Goal: Task Accomplishment & Management: Manage account settings

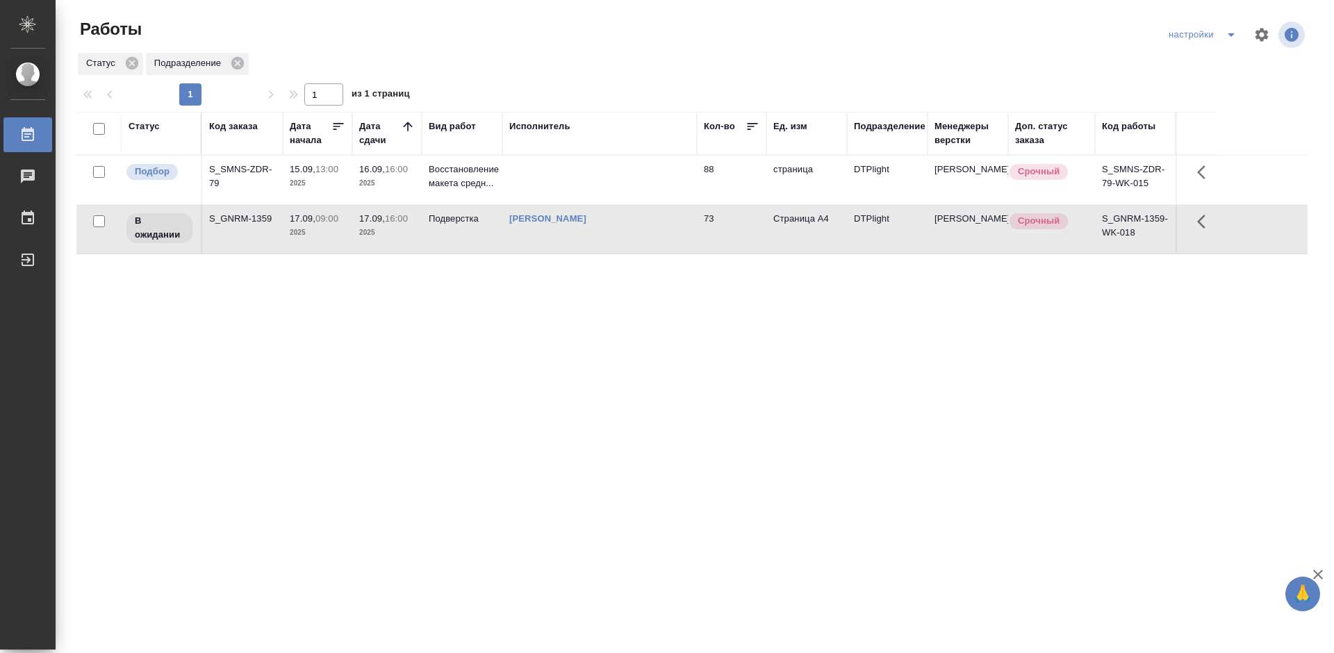
click at [256, 169] on div "S_SMNS-ZDR-79" at bounding box center [242, 177] width 67 height 28
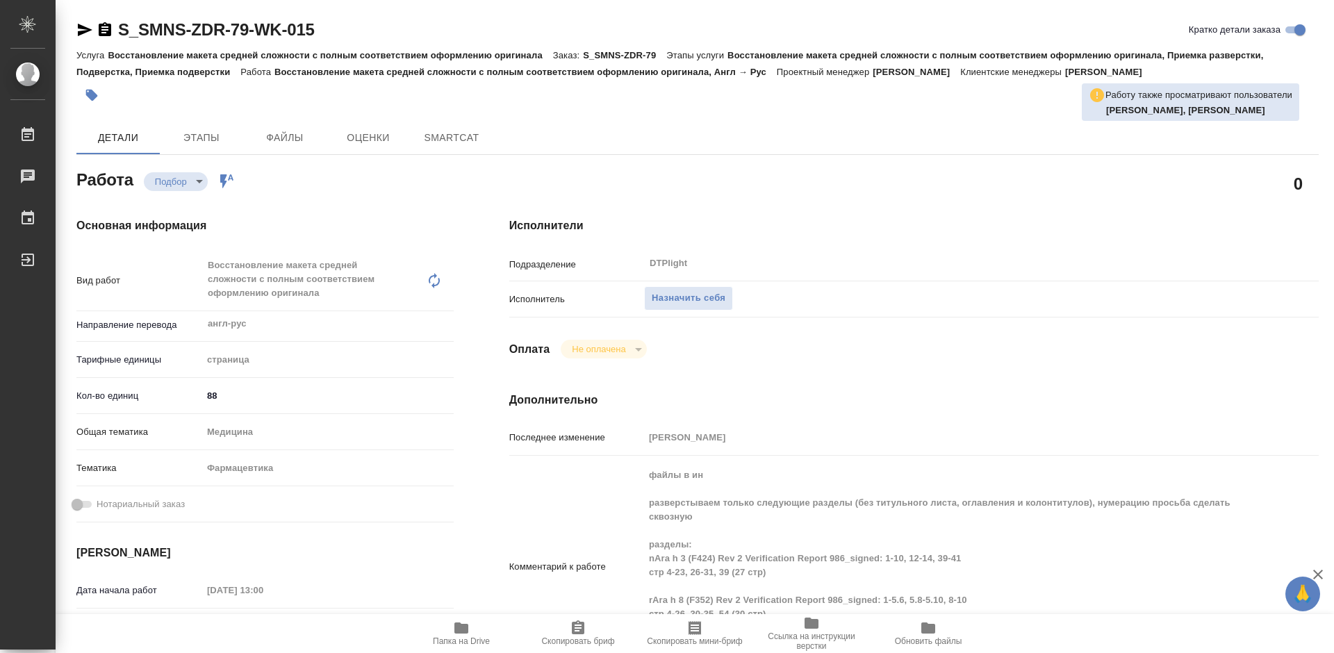
type textarea "x"
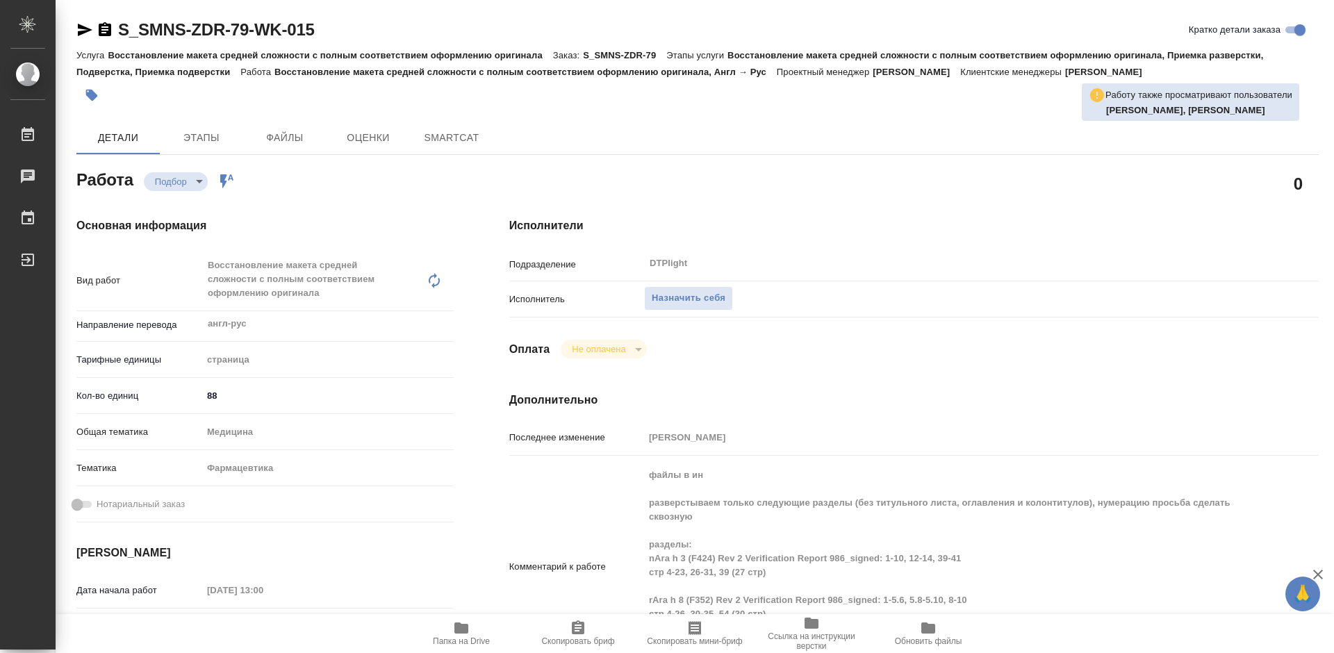
type textarea "x"
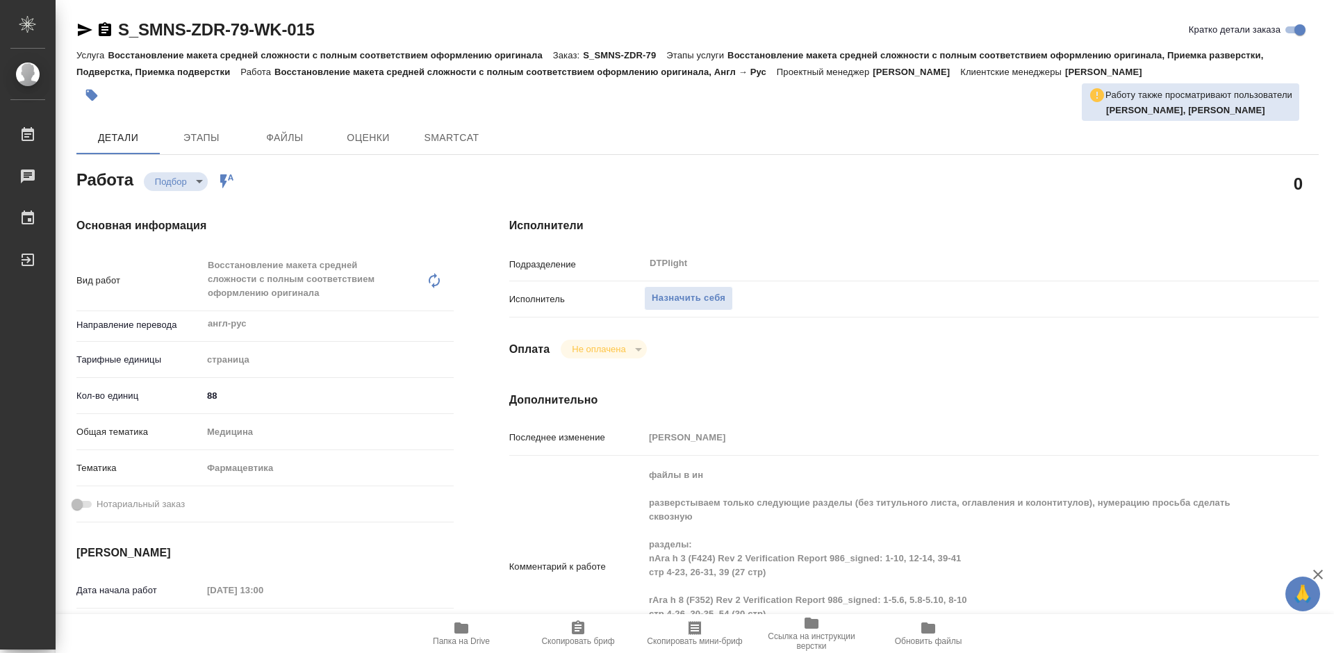
type textarea "x"
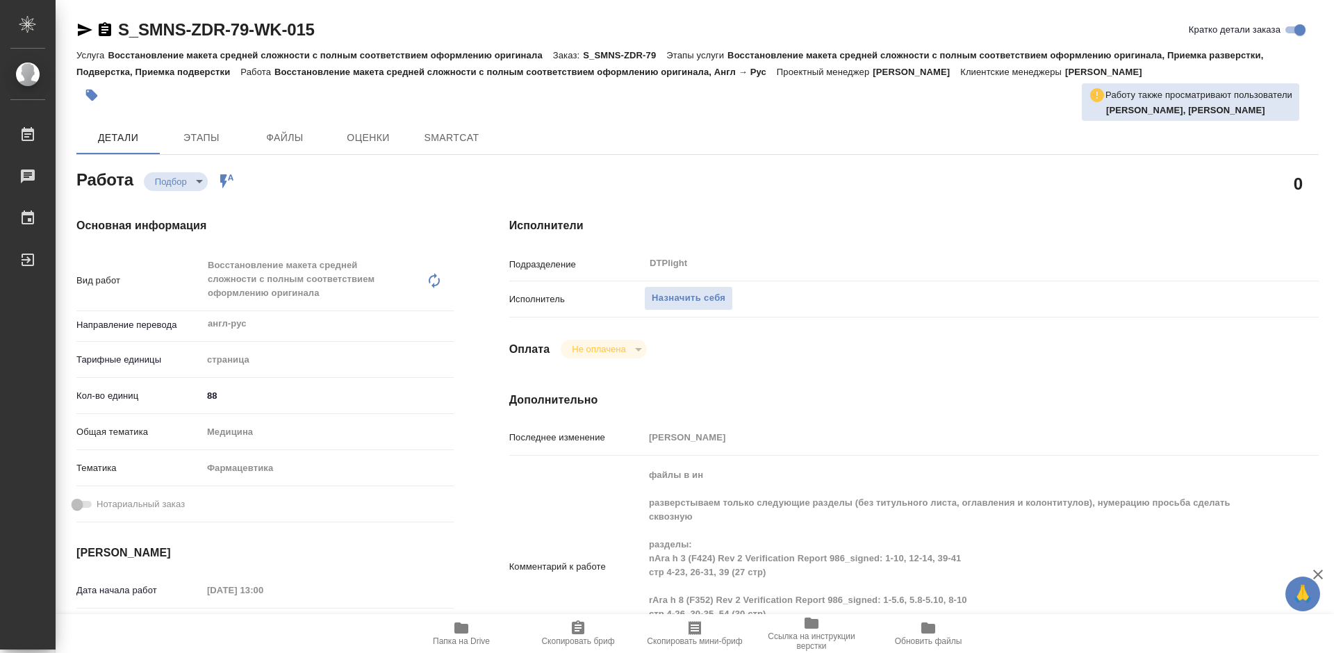
type textarea "x"
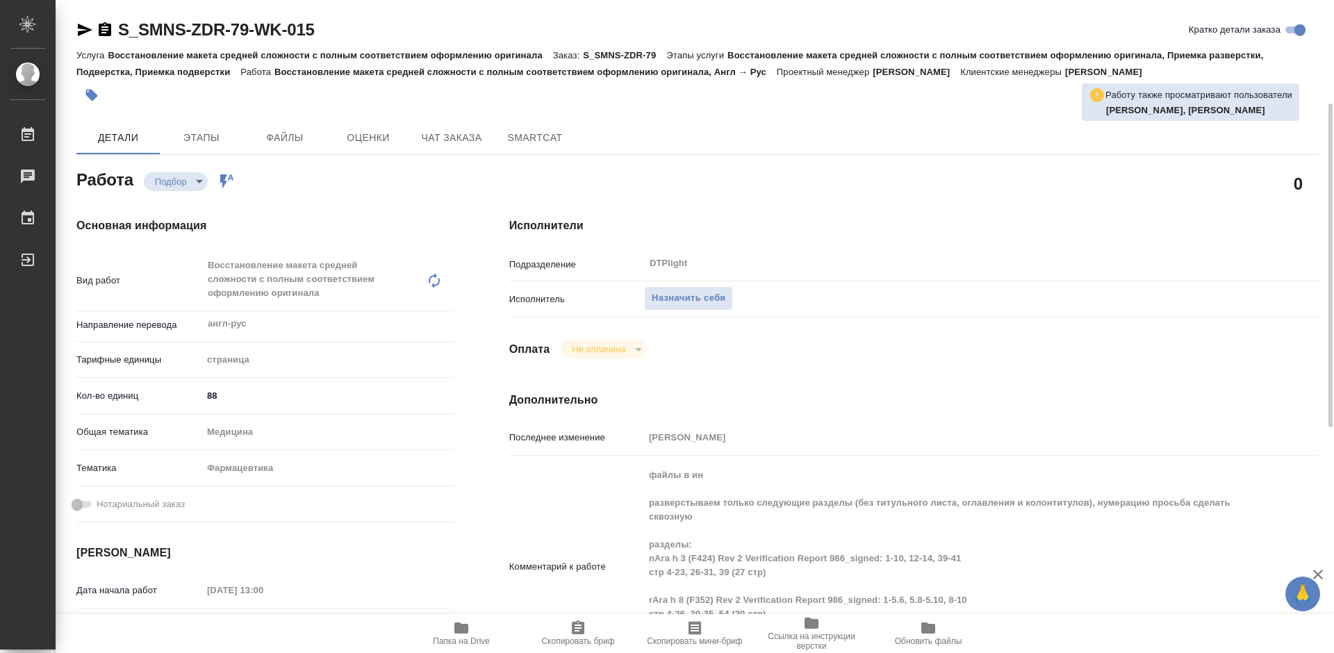
scroll to position [69, 0]
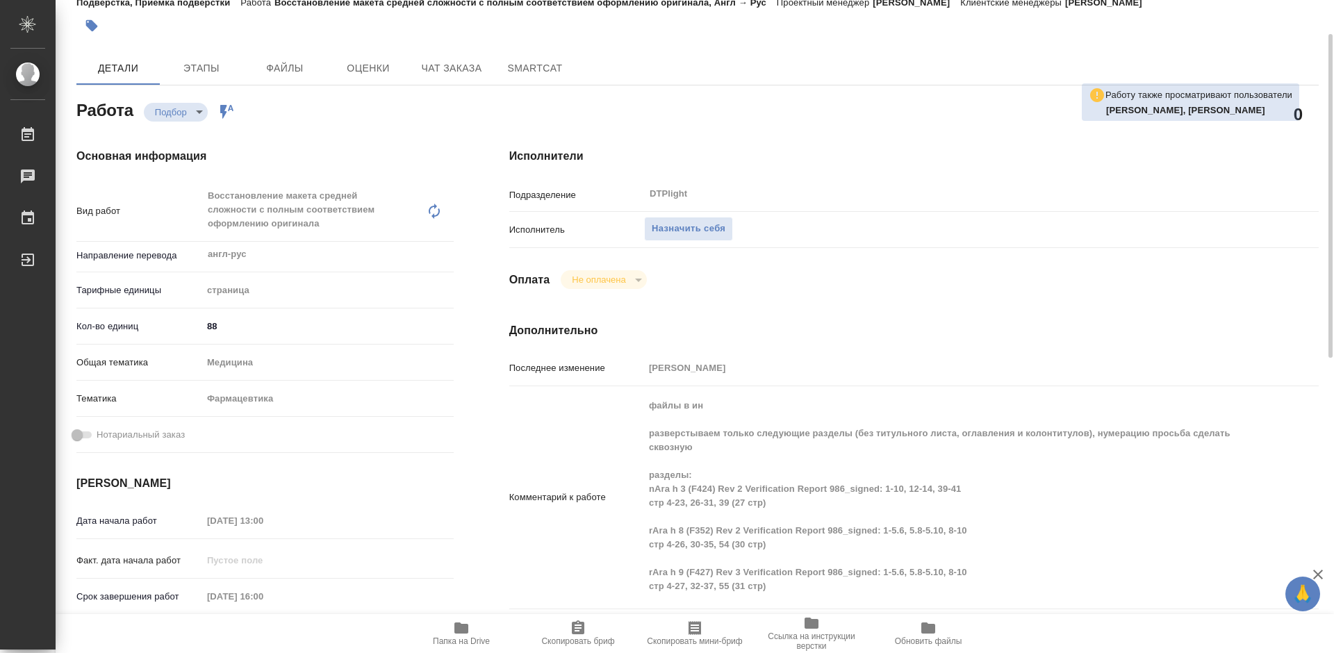
type textarea "x"
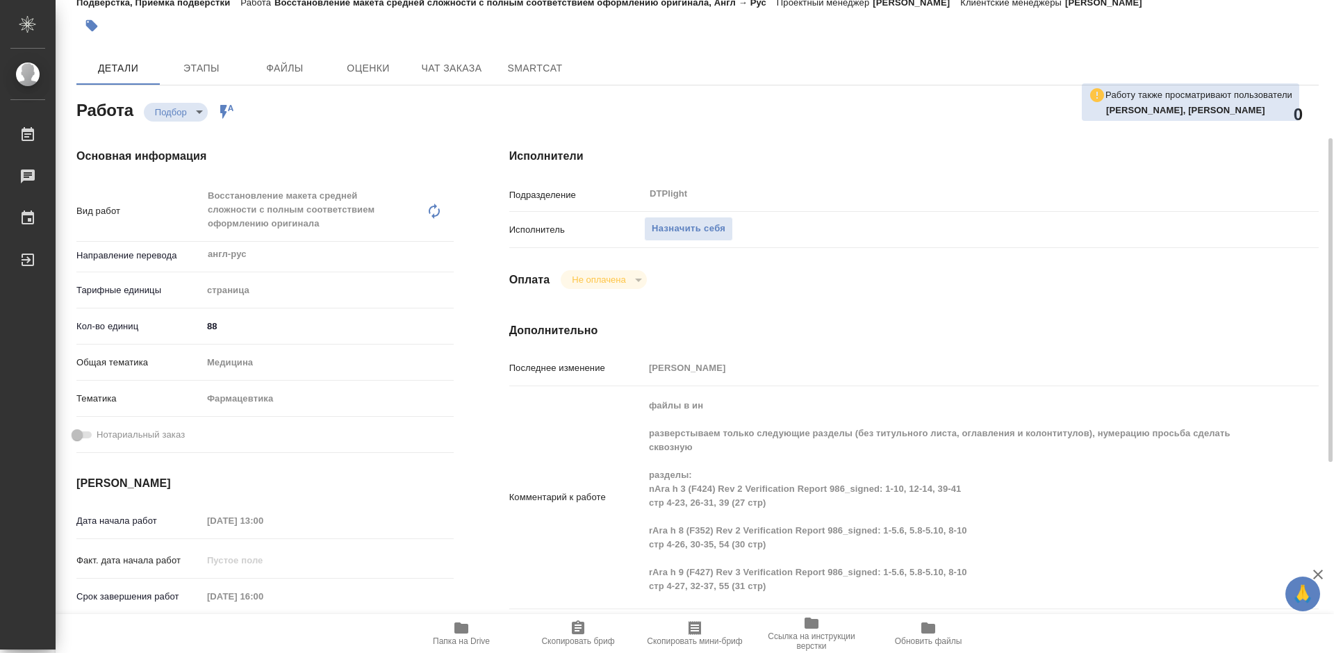
scroll to position [139, 0]
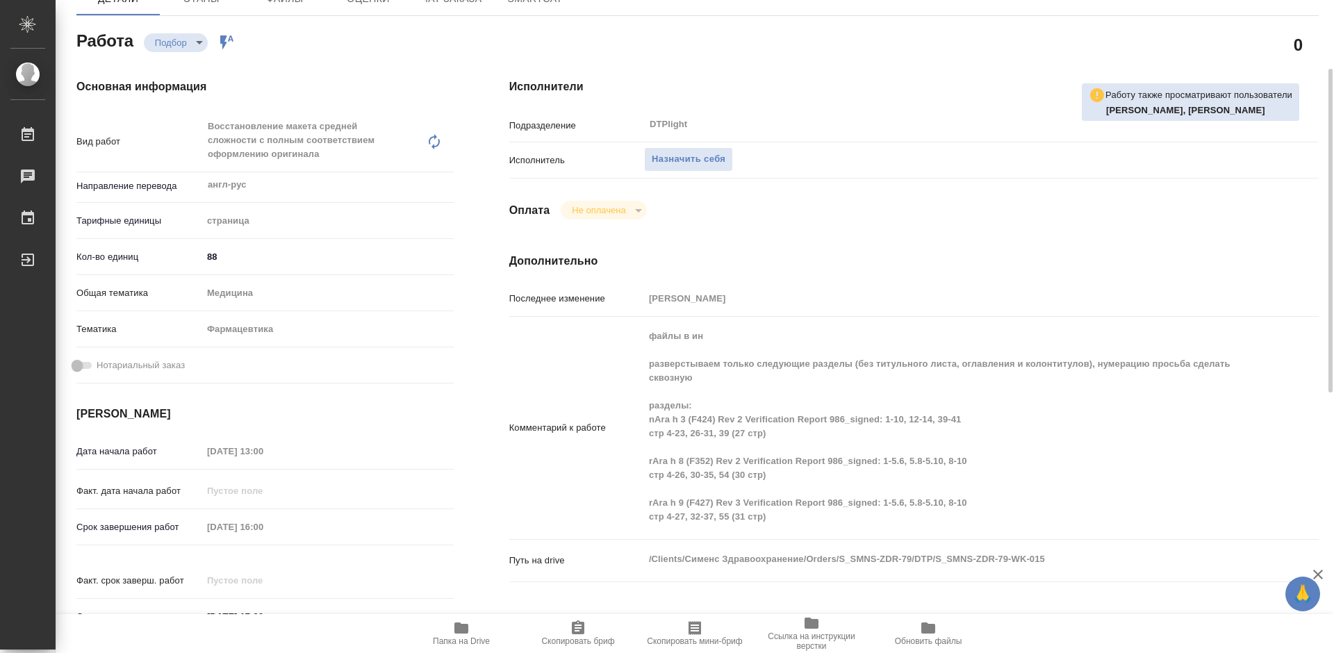
type textarea "x"
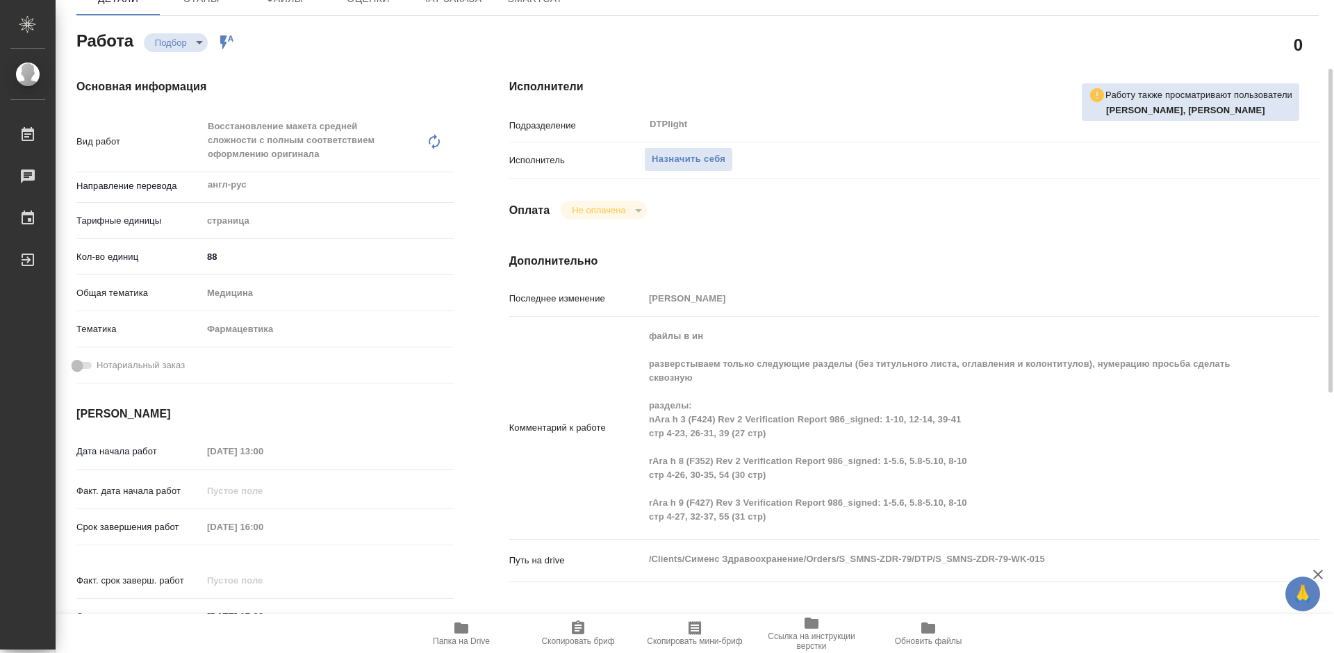
scroll to position [208, 0]
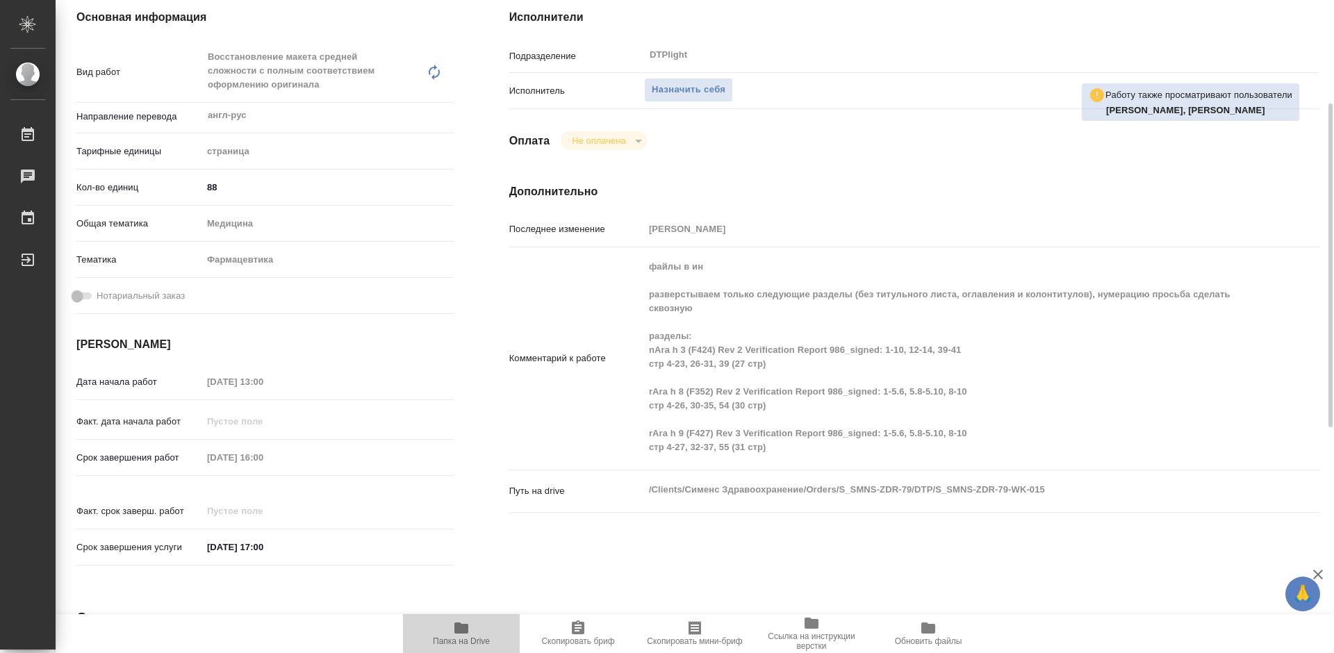
click at [470, 631] on span "Папка на Drive" at bounding box center [461, 633] width 100 height 26
click at [458, 634] on icon "button" at bounding box center [461, 628] width 17 height 17
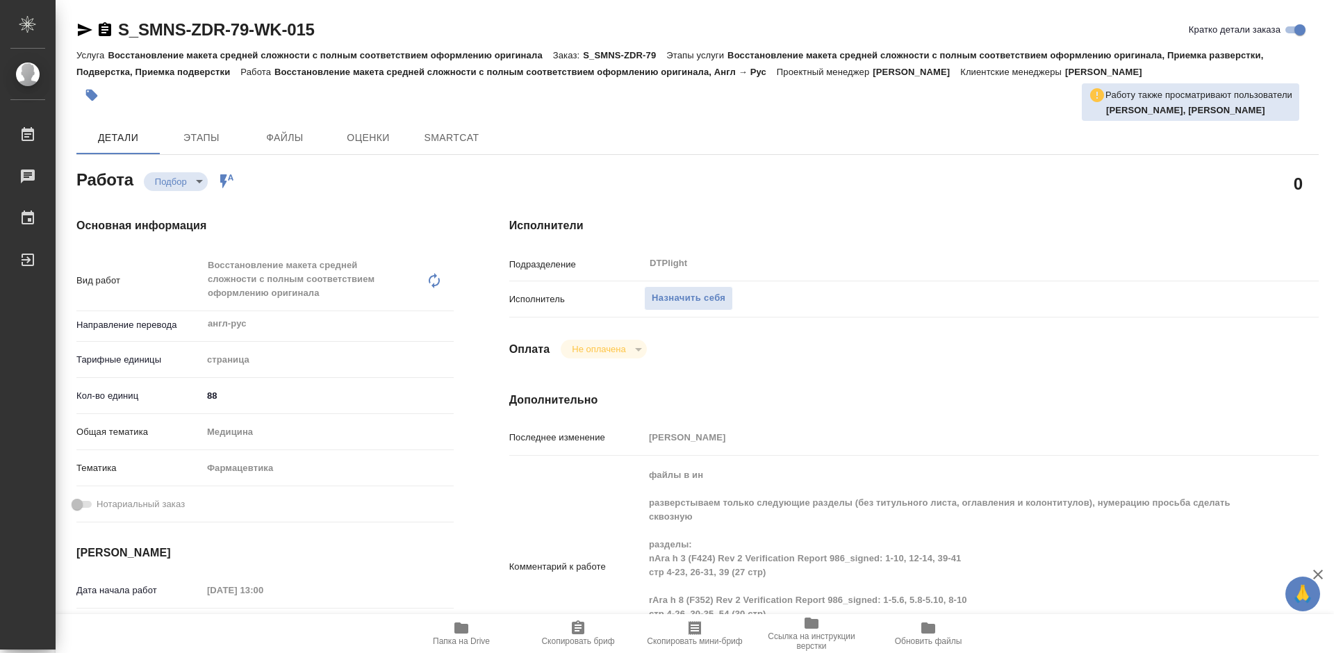
type textarea "x"
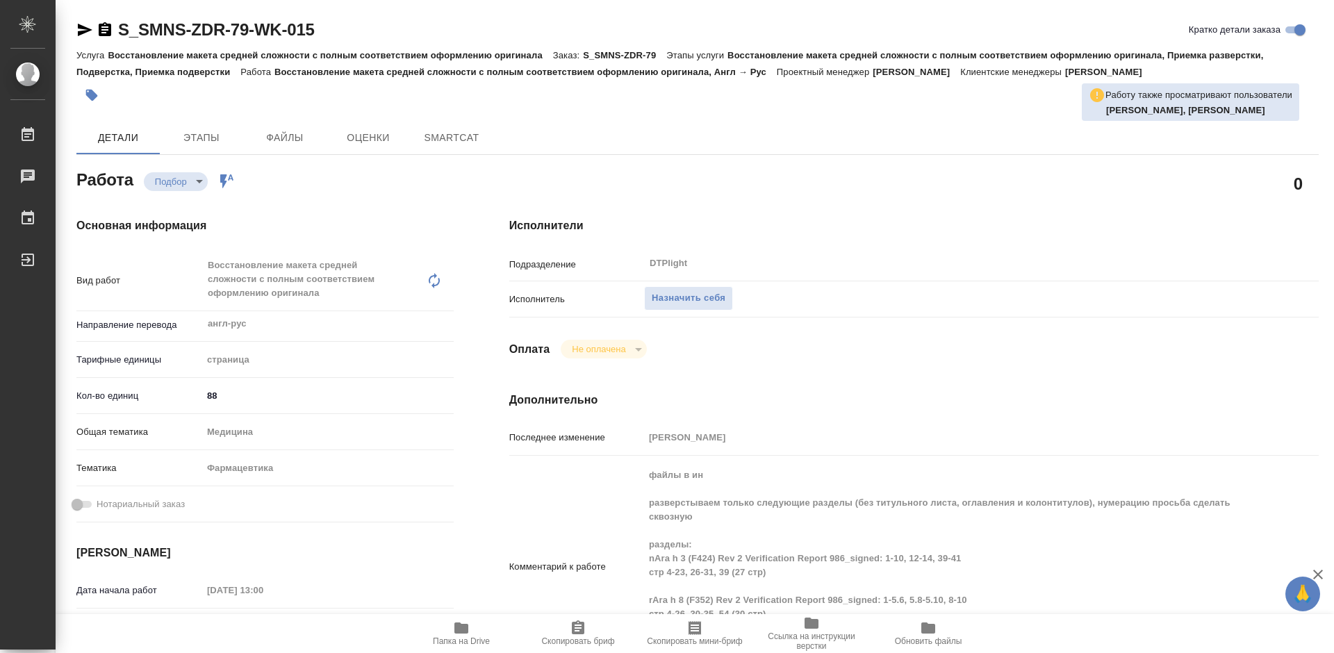
type textarea "x"
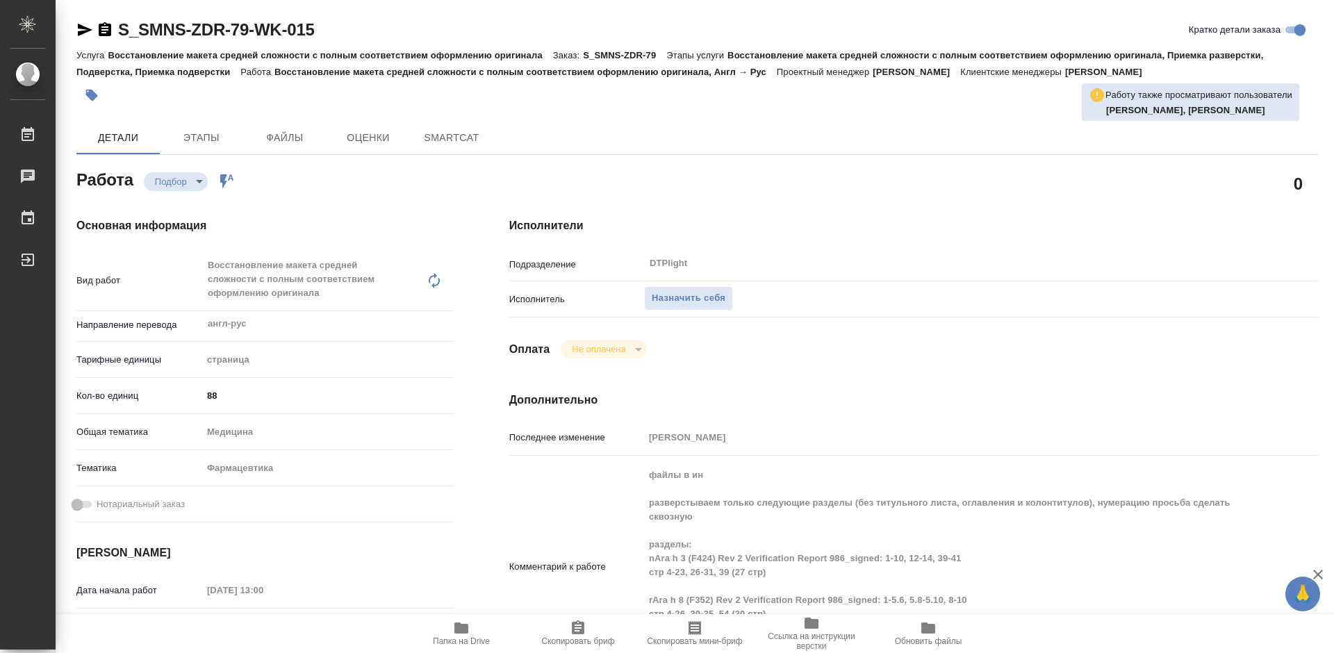
type textarea "x"
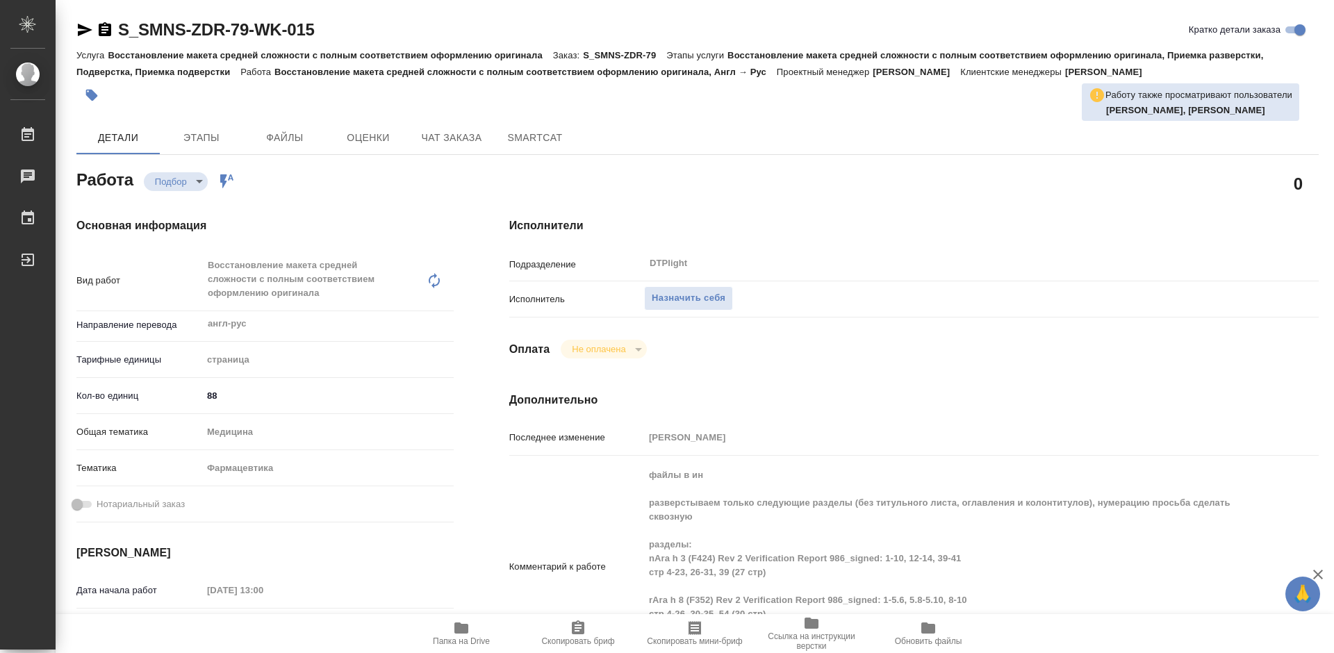
scroll to position [139, 0]
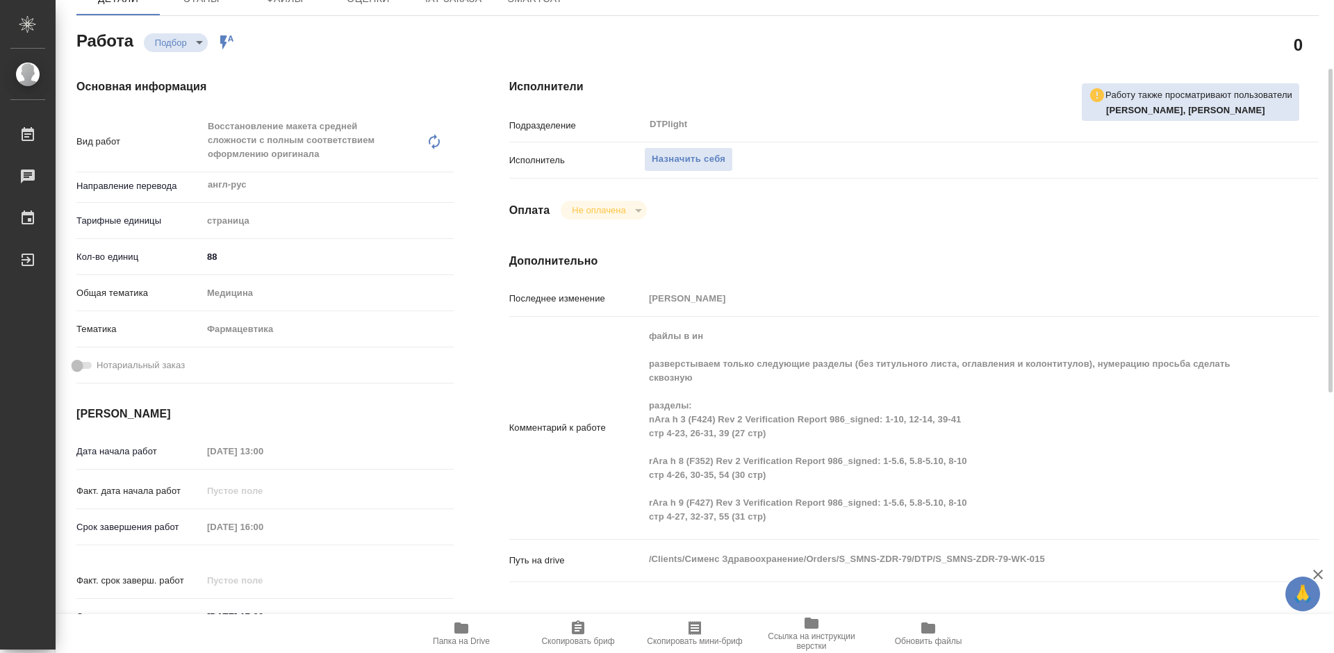
type textarea "x"
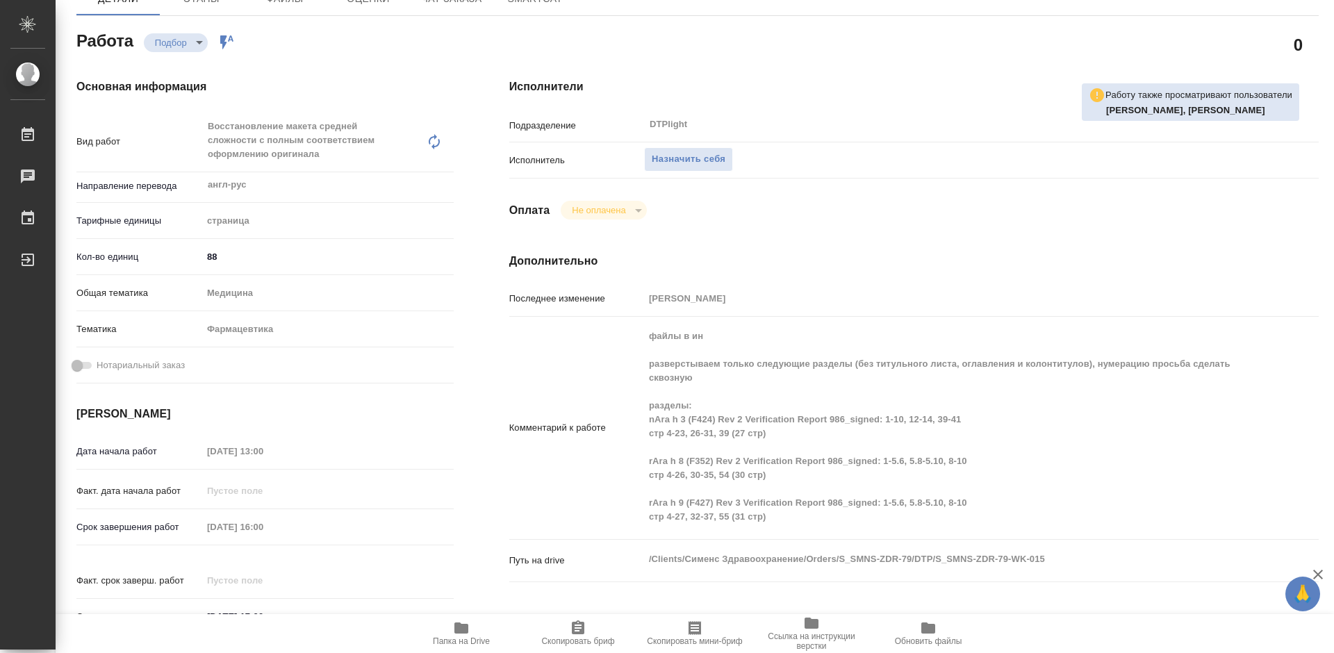
type textarea "x"
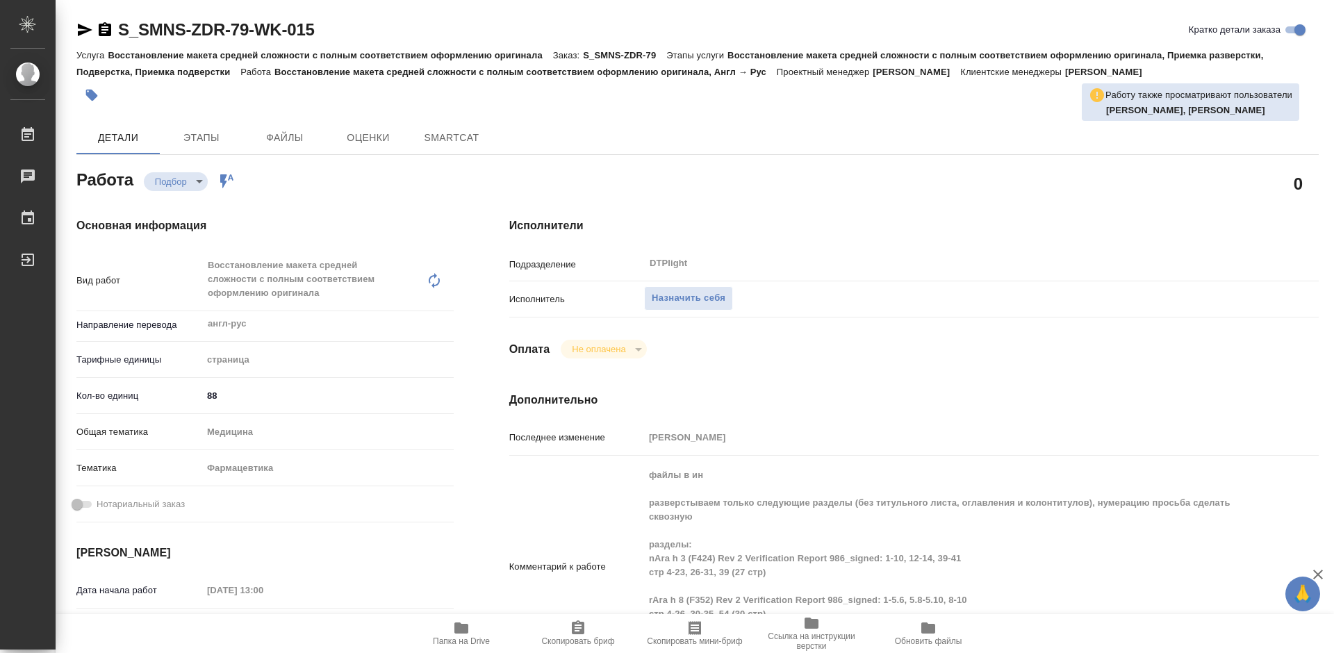
type textarea "x"
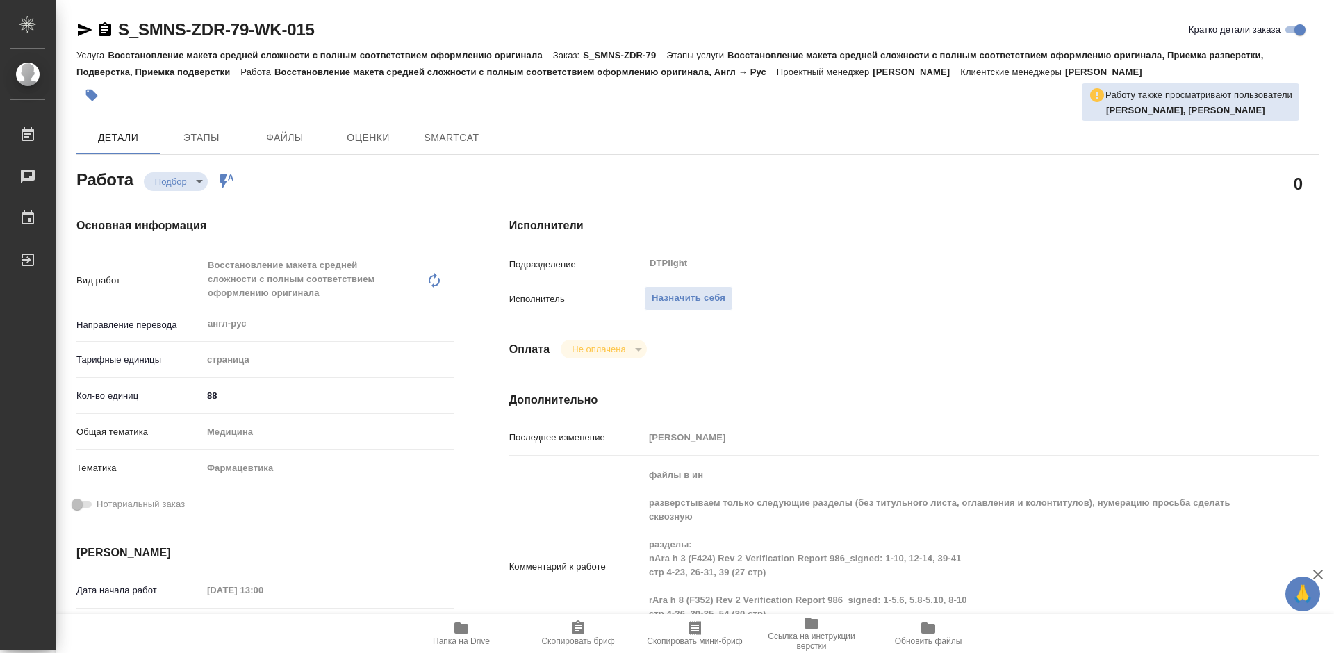
type textarea "x"
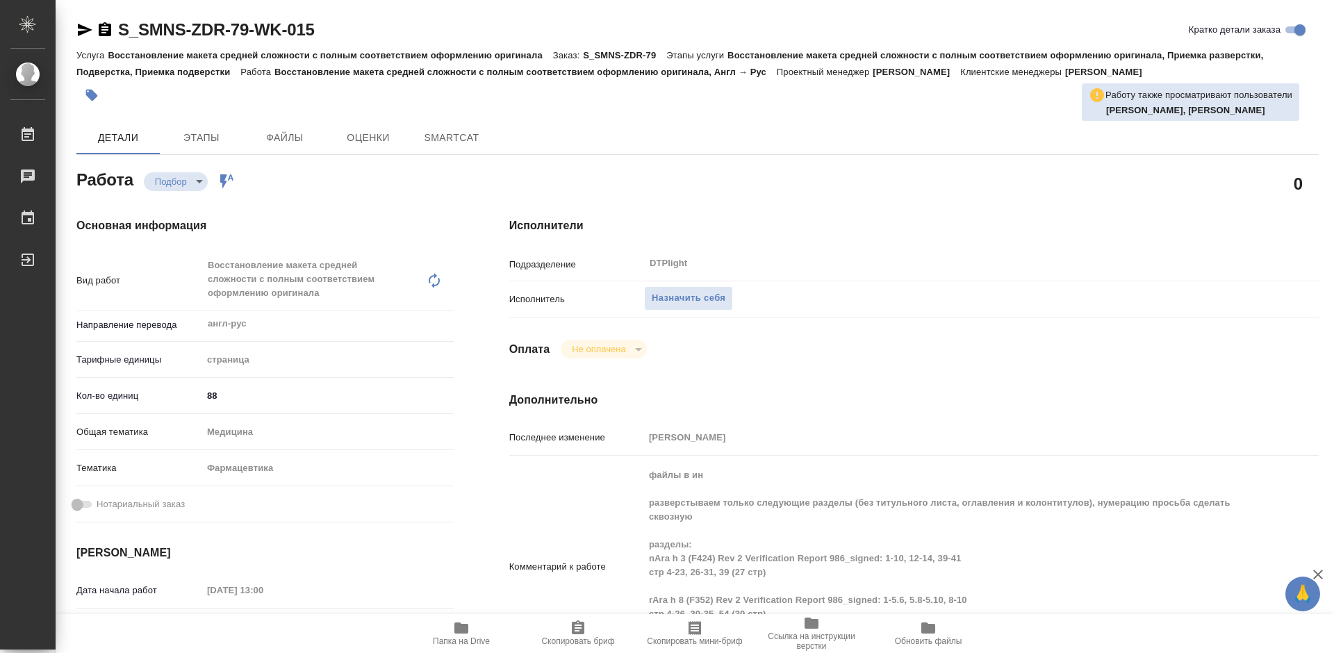
type textarea "x"
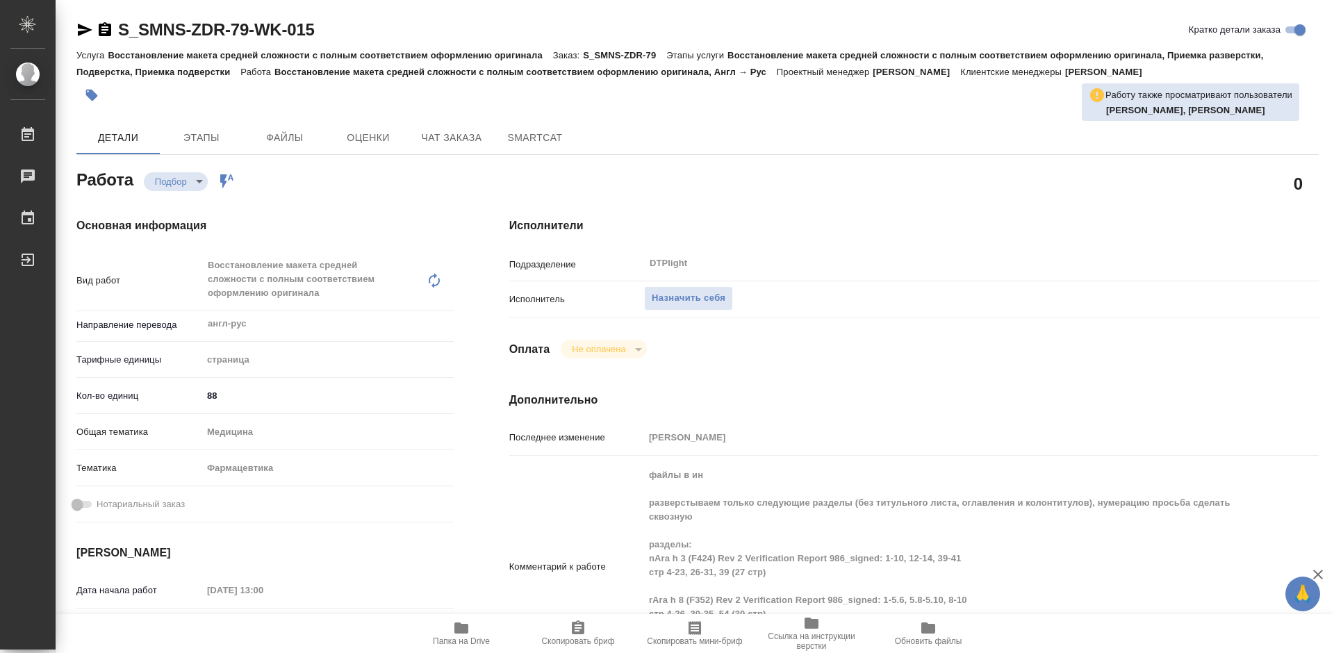
type textarea "x"
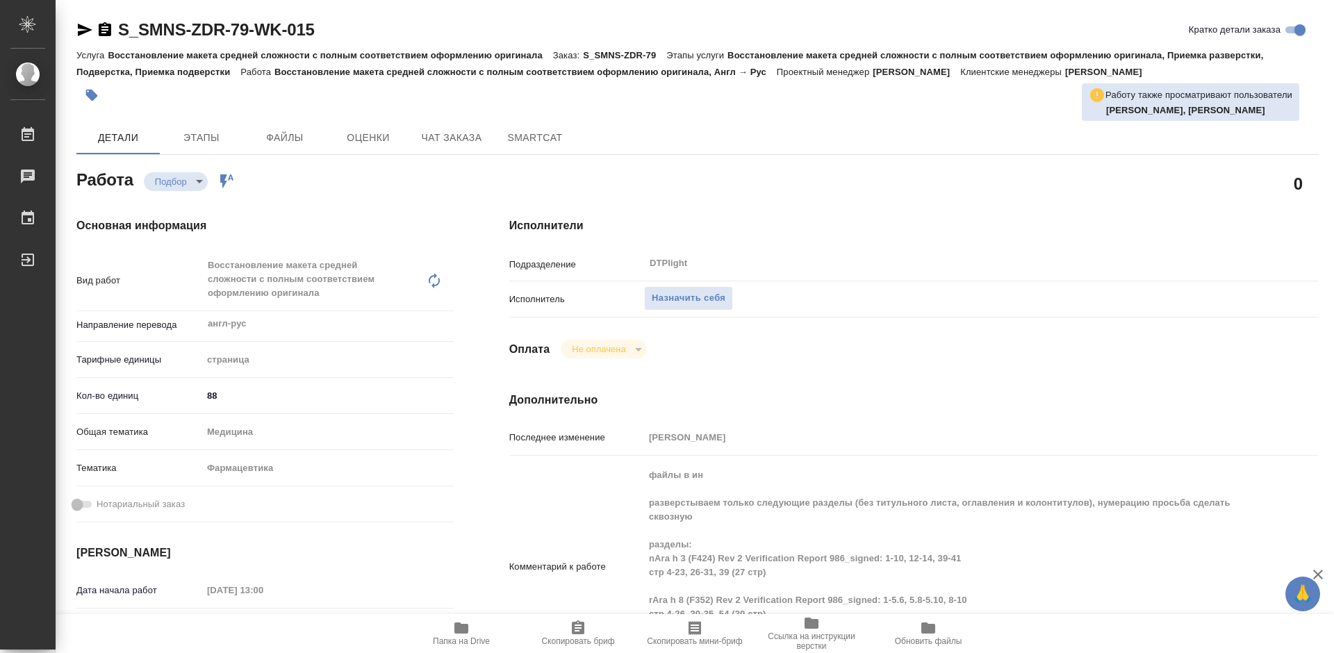
type textarea "x"
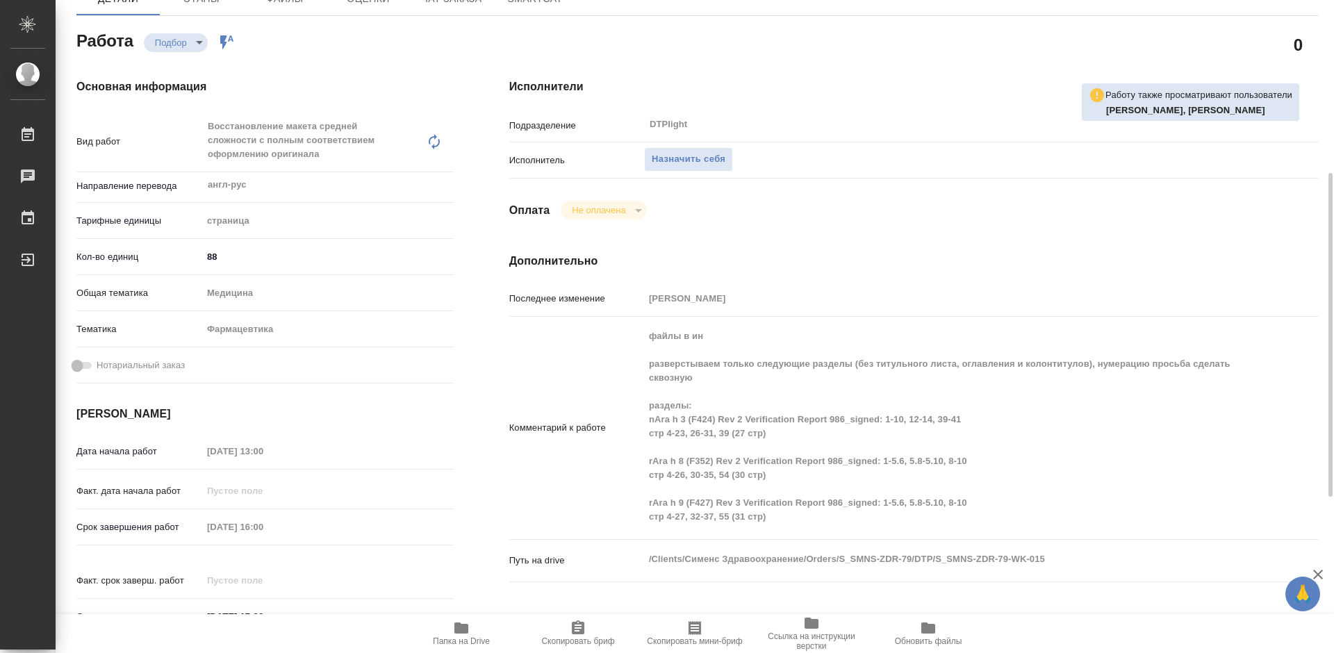
scroll to position [208, 0]
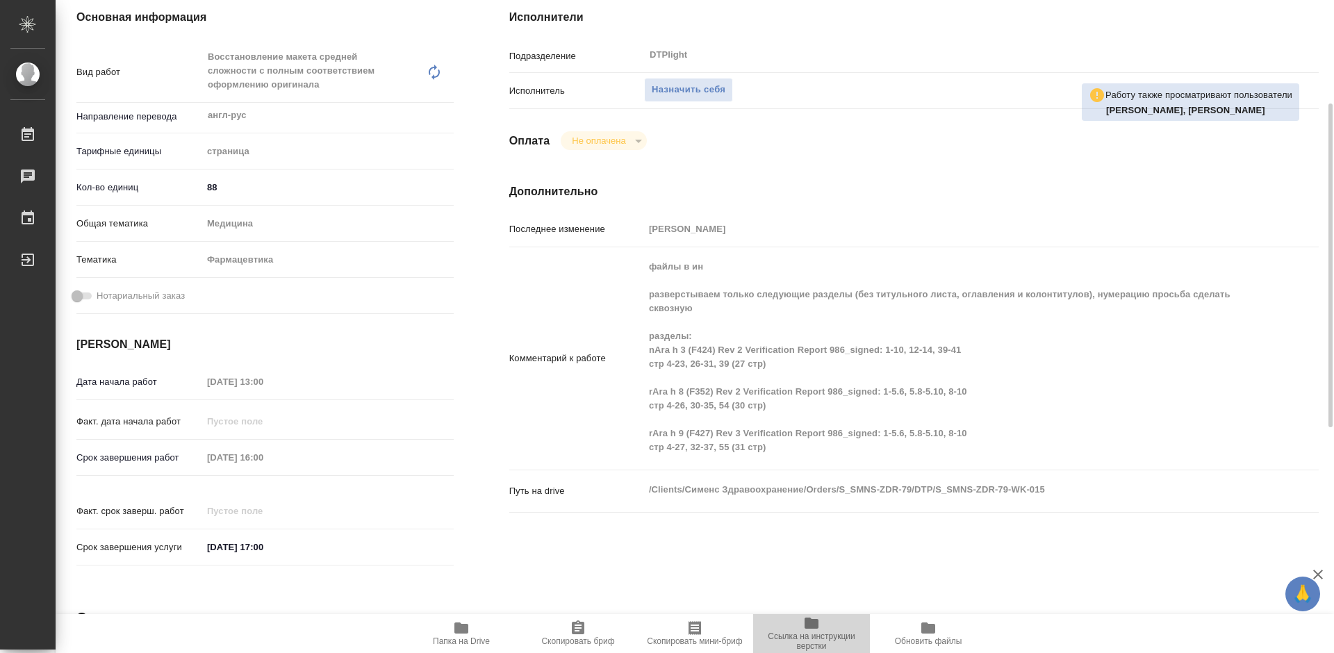
click at [820, 636] on span "Ссылка на инструкции верстки" at bounding box center [811, 640] width 100 height 19
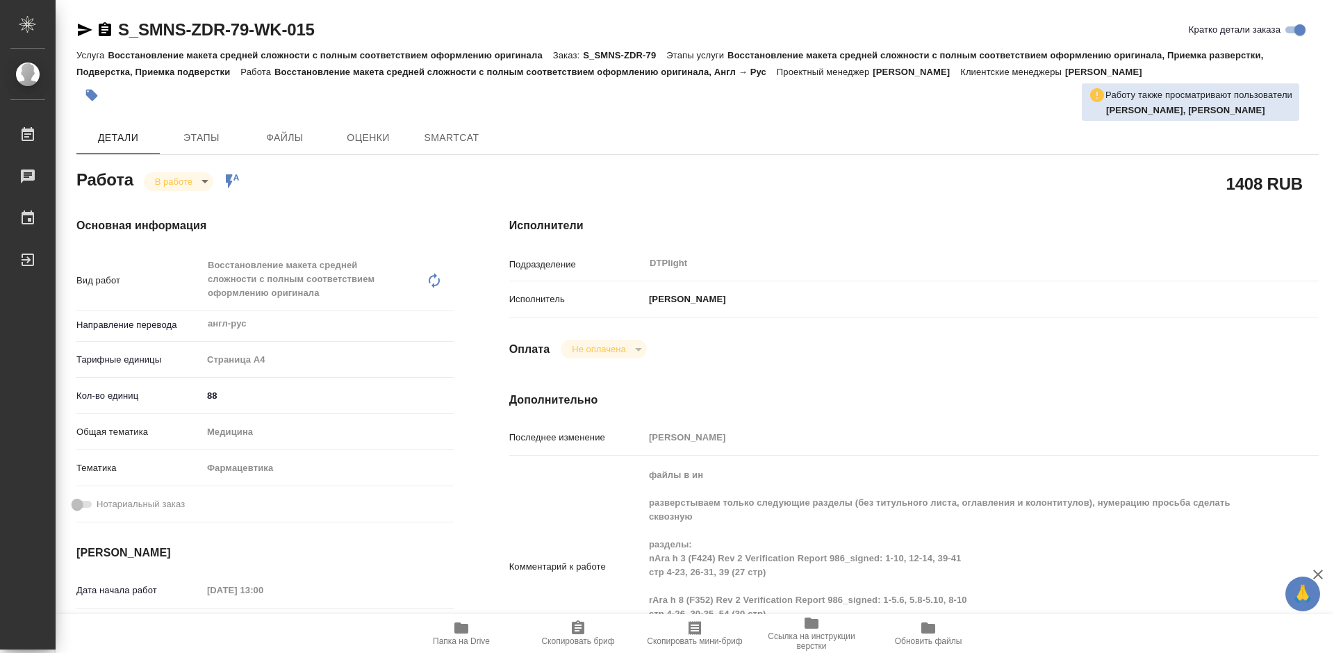
type textarea "x"
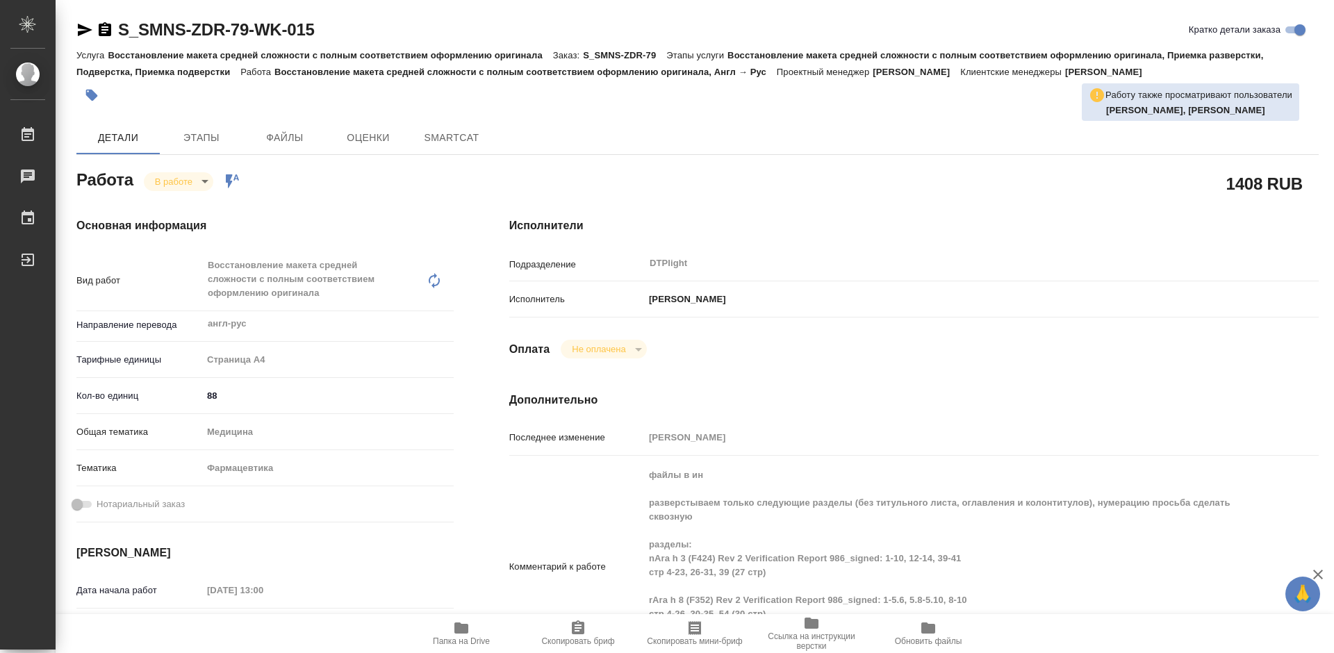
type textarea "x"
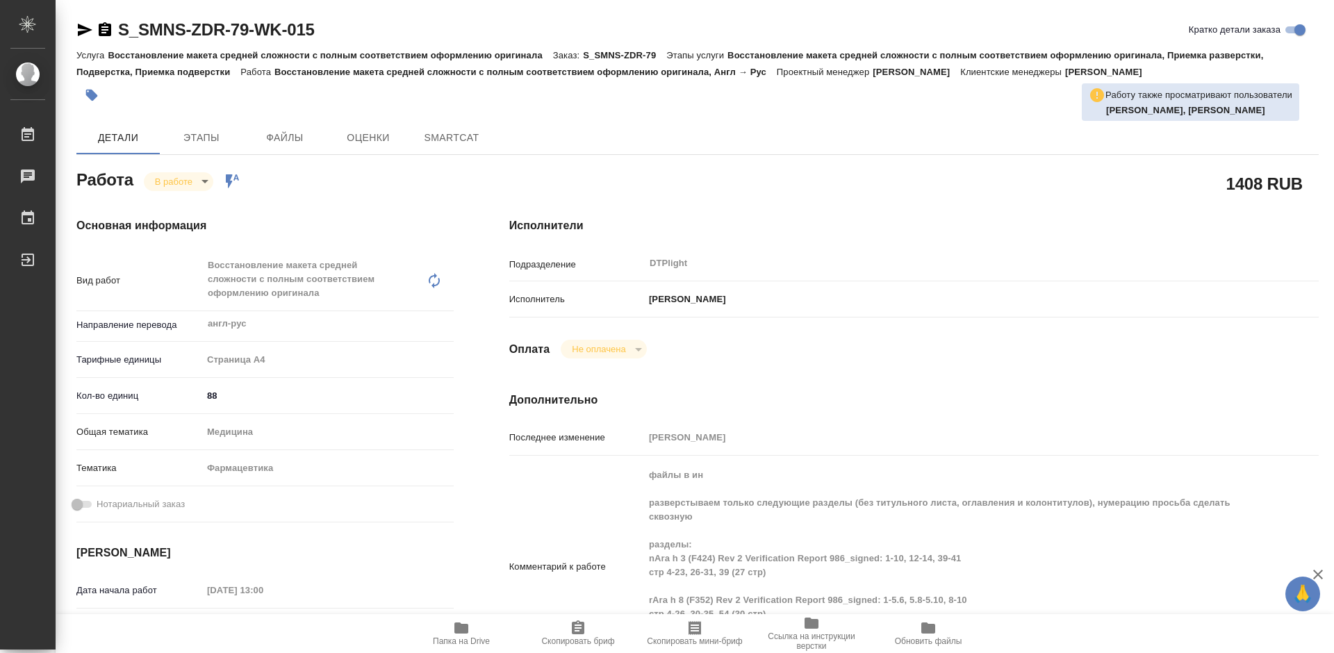
type textarea "x"
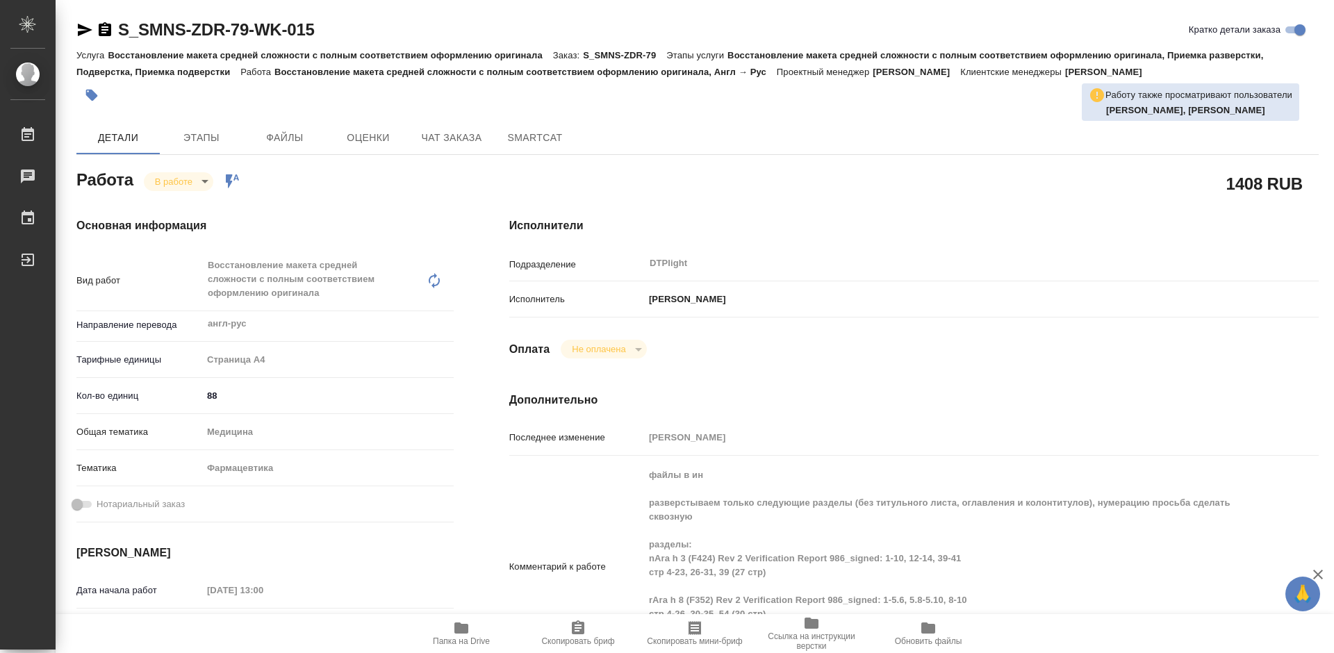
type textarea "x"
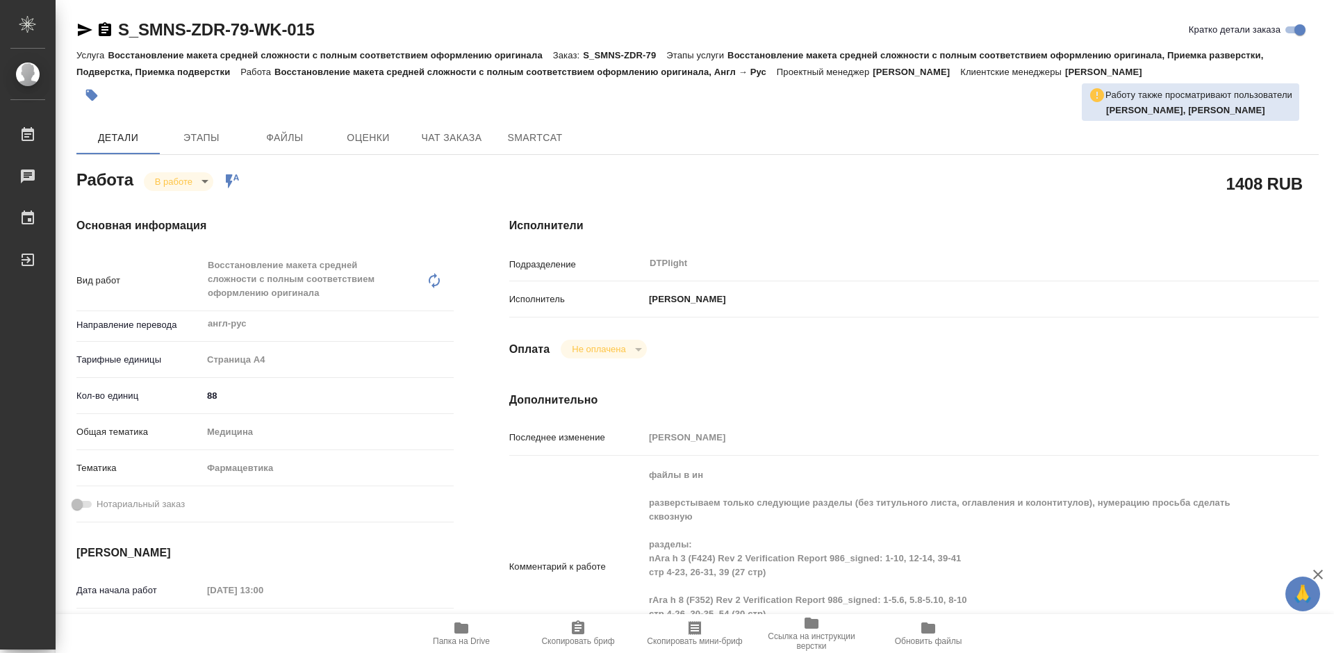
type textarea "x"
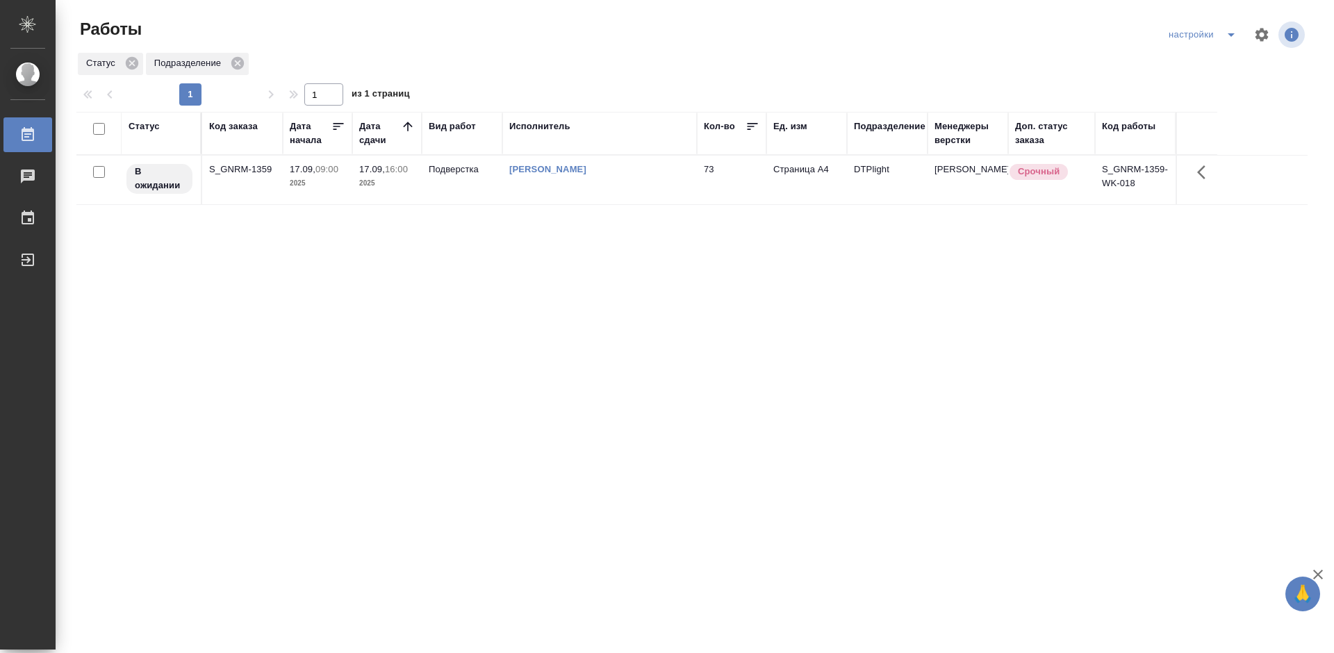
click at [312, 310] on div "Статус Код заказа Дата начала Дата сдачи Вид работ Исполнитель Кол-во Ед. изм П…" at bounding box center [691, 362] width 1231 height 500
